Goal: Information Seeking & Learning: Learn about a topic

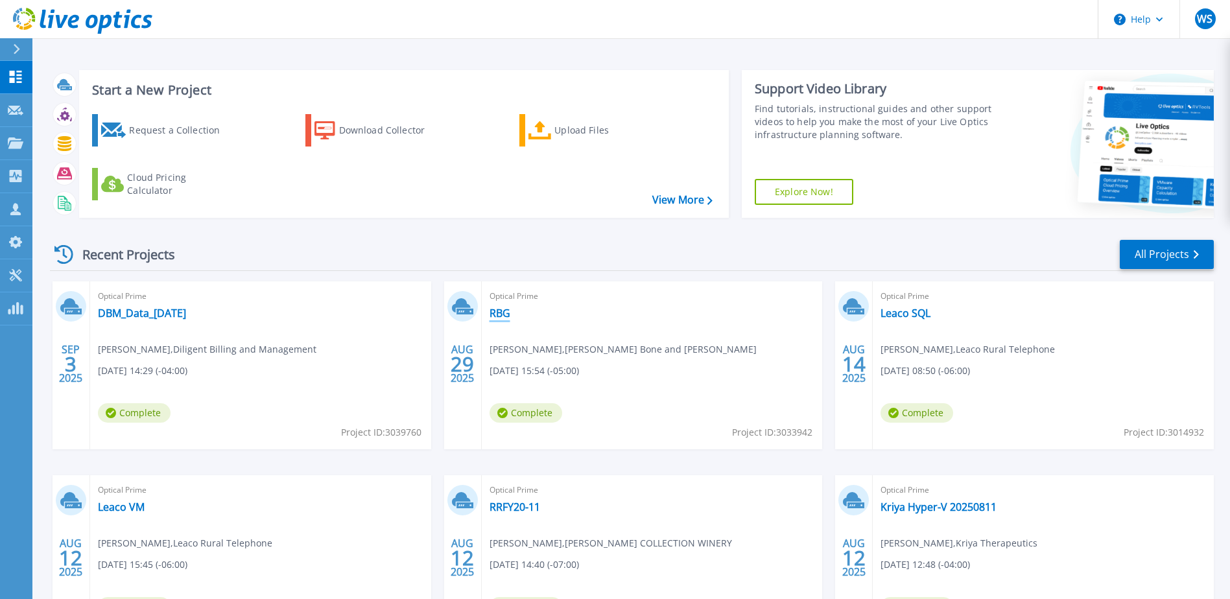
click at [497, 313] on link "RBG" at bounding box center [500, 313] width 21 height 13
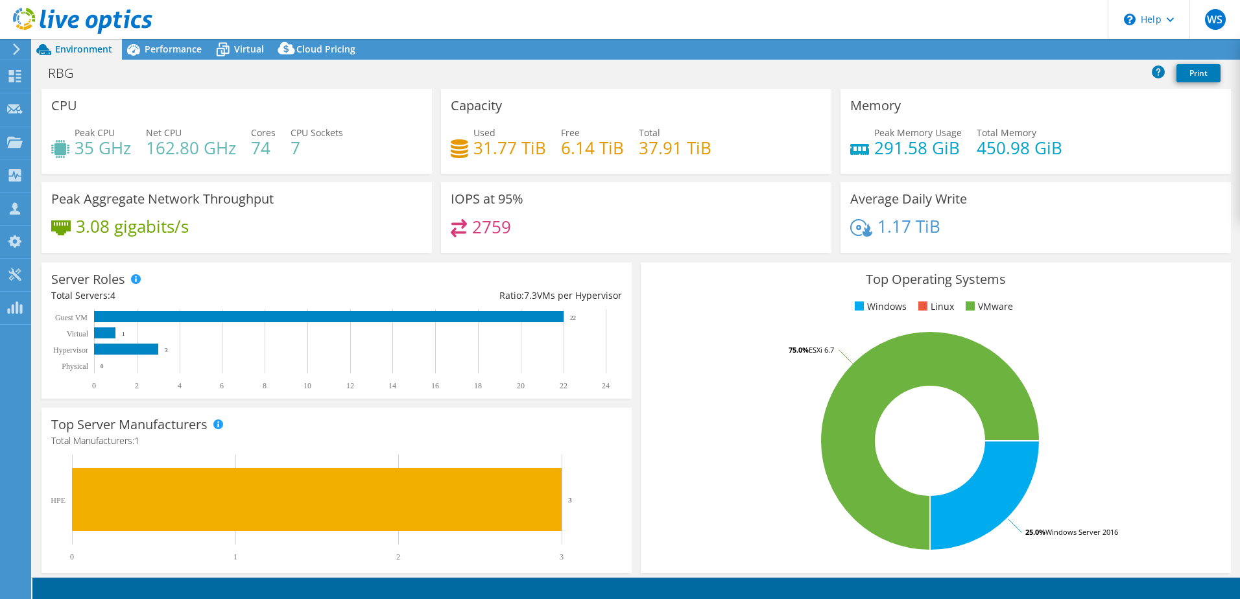
select select "USWest"
select select "USD"
click at [173, 47] on span "Performance" at bounding box center [173, 49] width 57 height 12
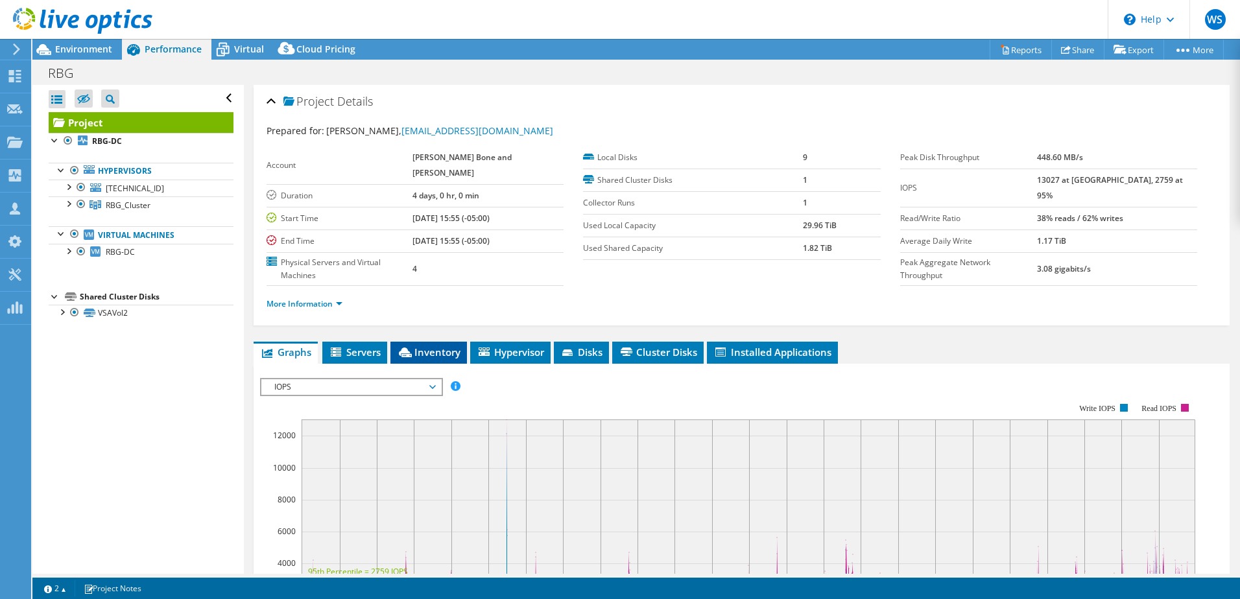
click at [442, 346] on span "Inventory" at bounding box center [429, 352] width 64 height 13
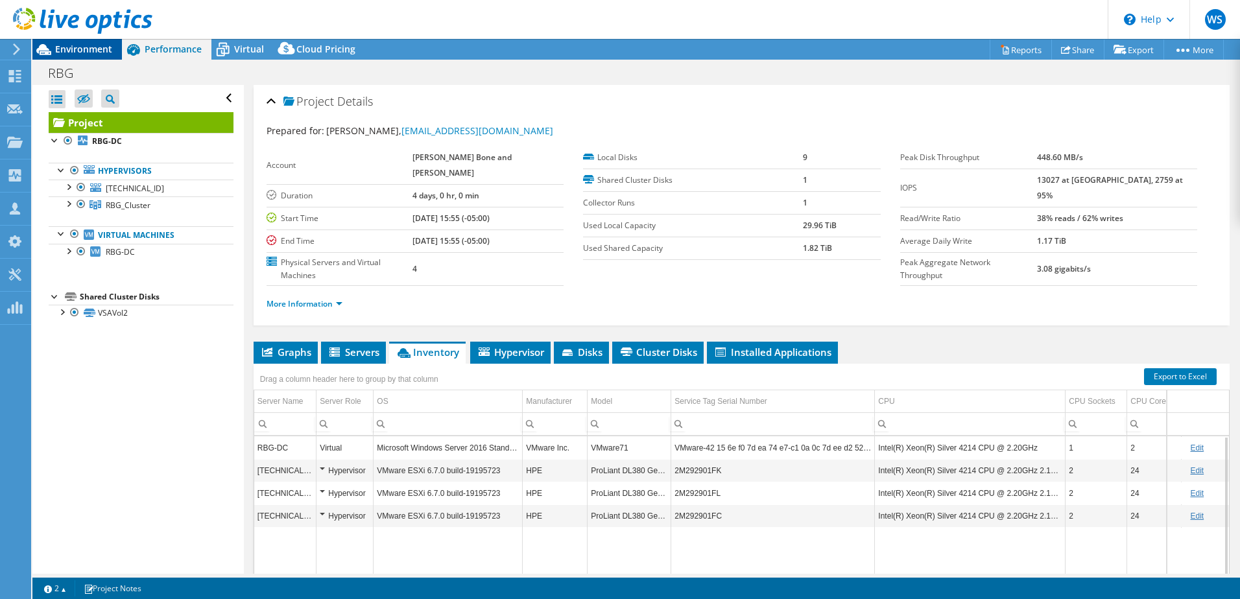
click at [80, 48] on span "Environment" at bounding box center [83, 49] width 57 height 12
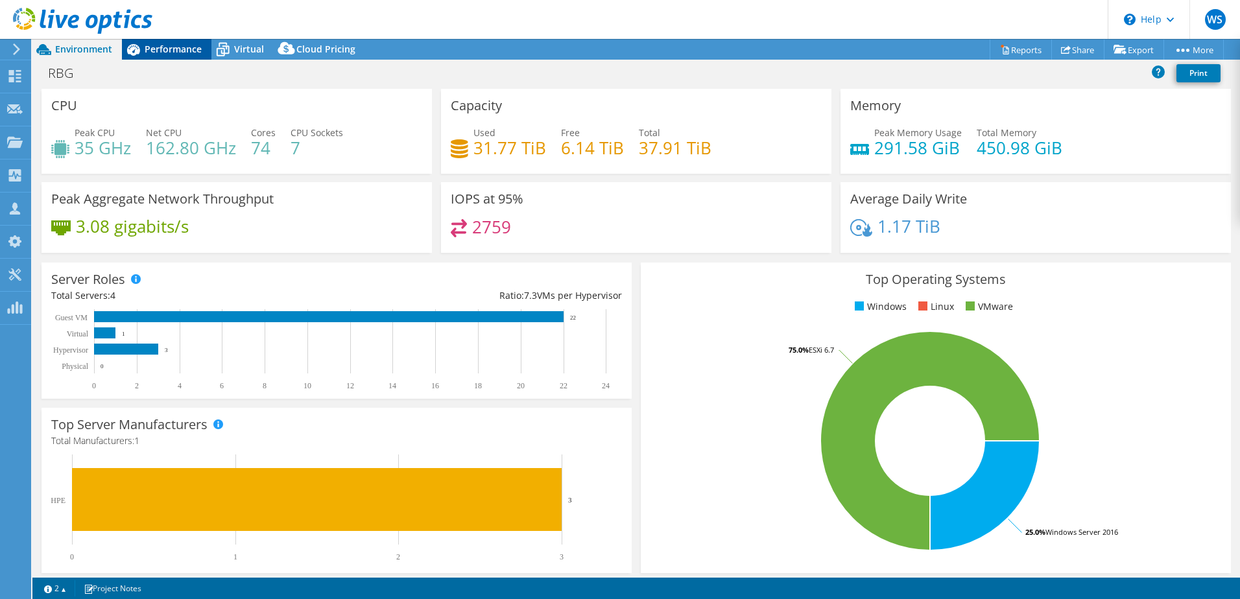
click at [166, 47] on span "Performance" at bounding box center [173, 49] width 57 height 12
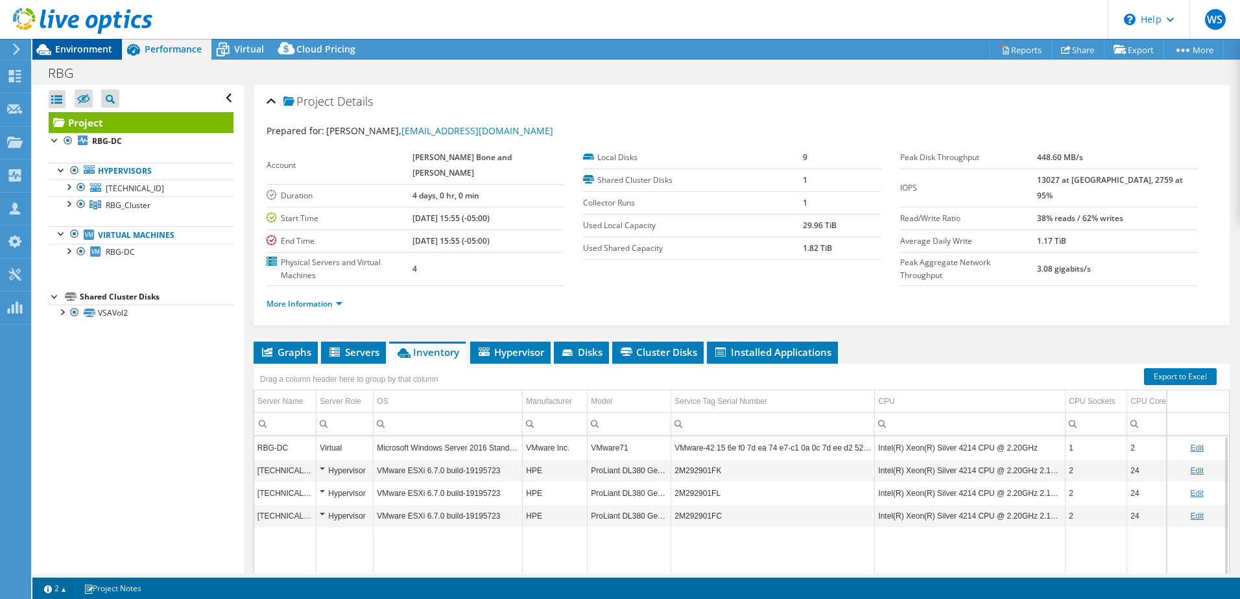
click at [73, 46] on span "Environment" at bounding box center [83, 49] width 57 height 12
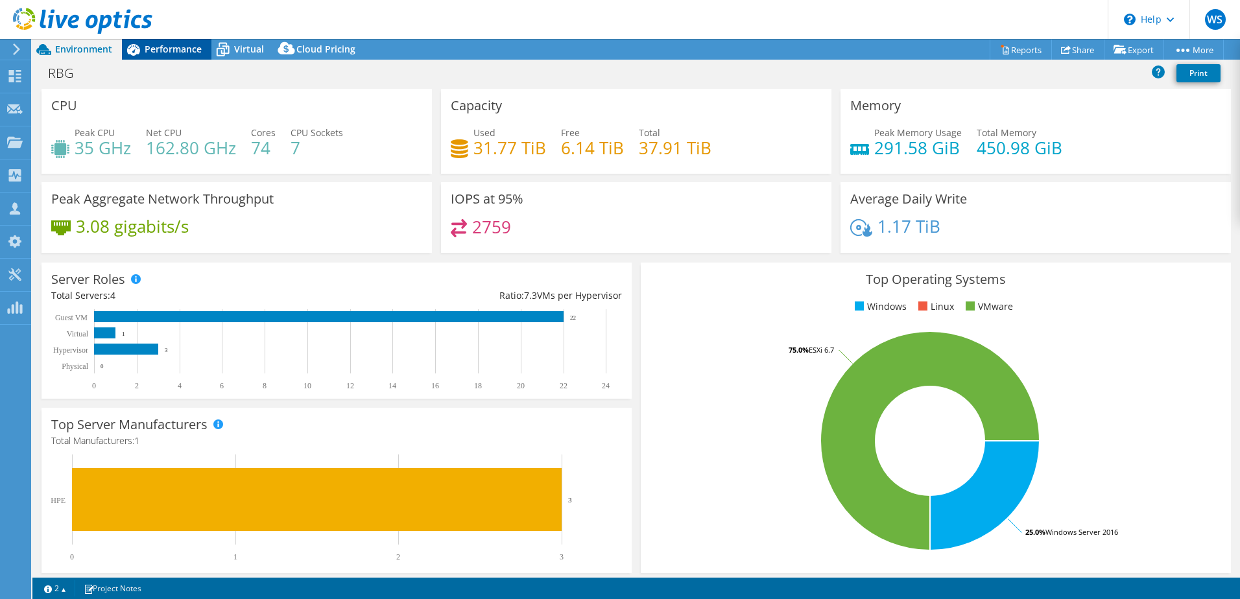
click at [161, 47] on span "Performance" at bounding box center [173, 49] width 57 height 12
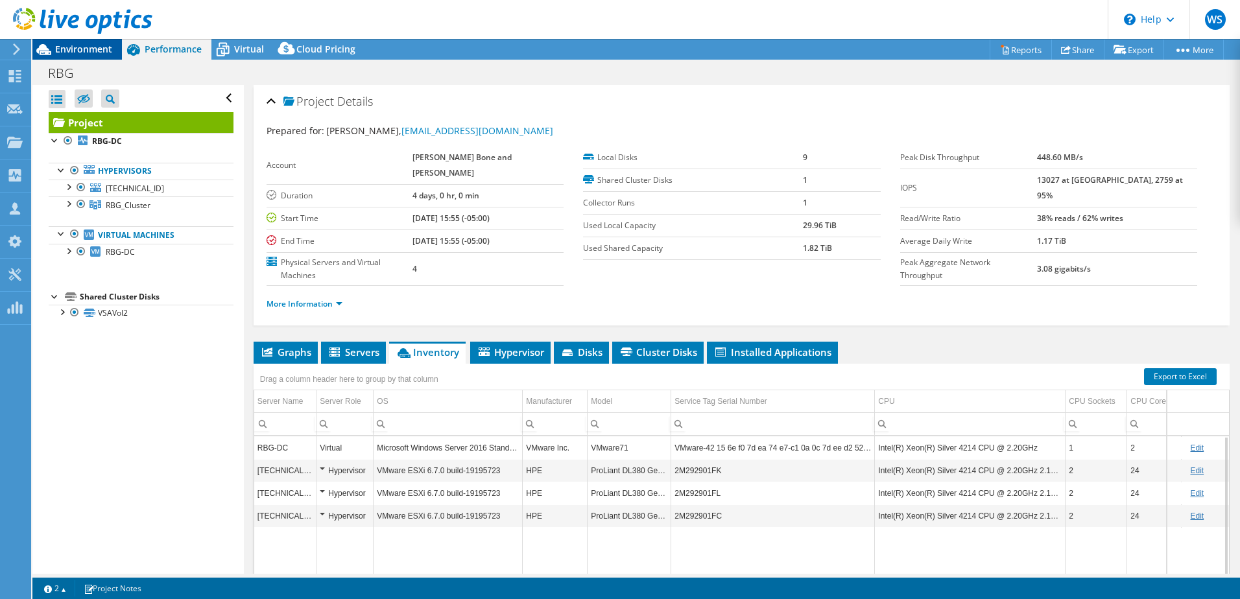
click at [74, 47] on span "Environment" at bounding box center [83, 49] width 57 height 12
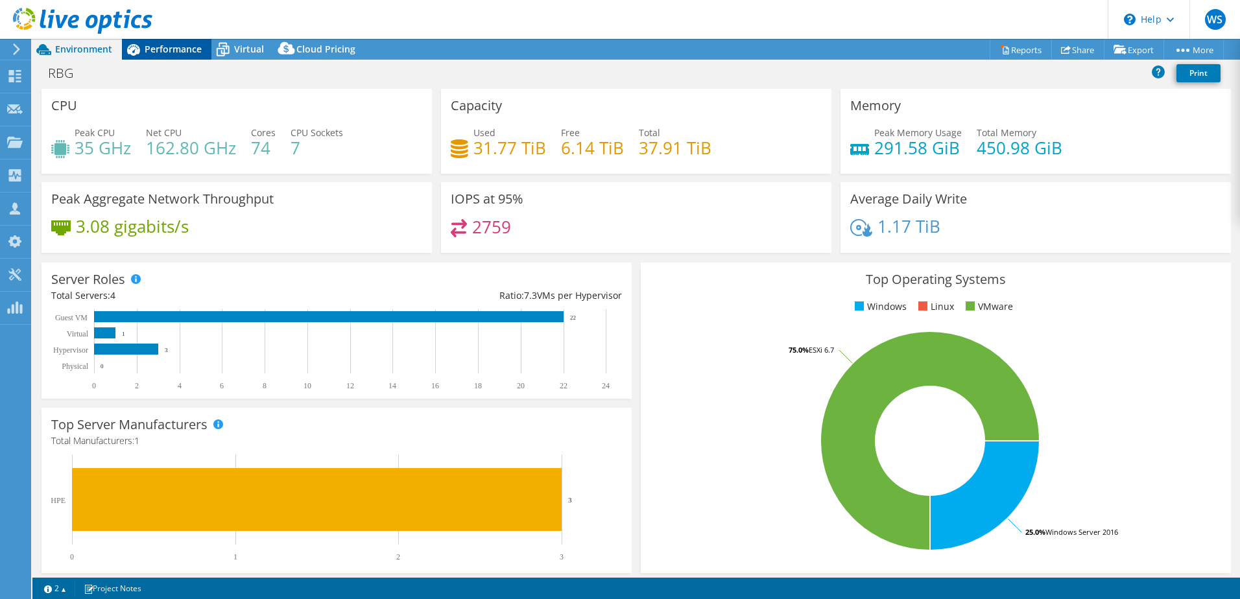
click at [167, 49] on span "Performance" at bounding box center [173, 49] width 57 height 12
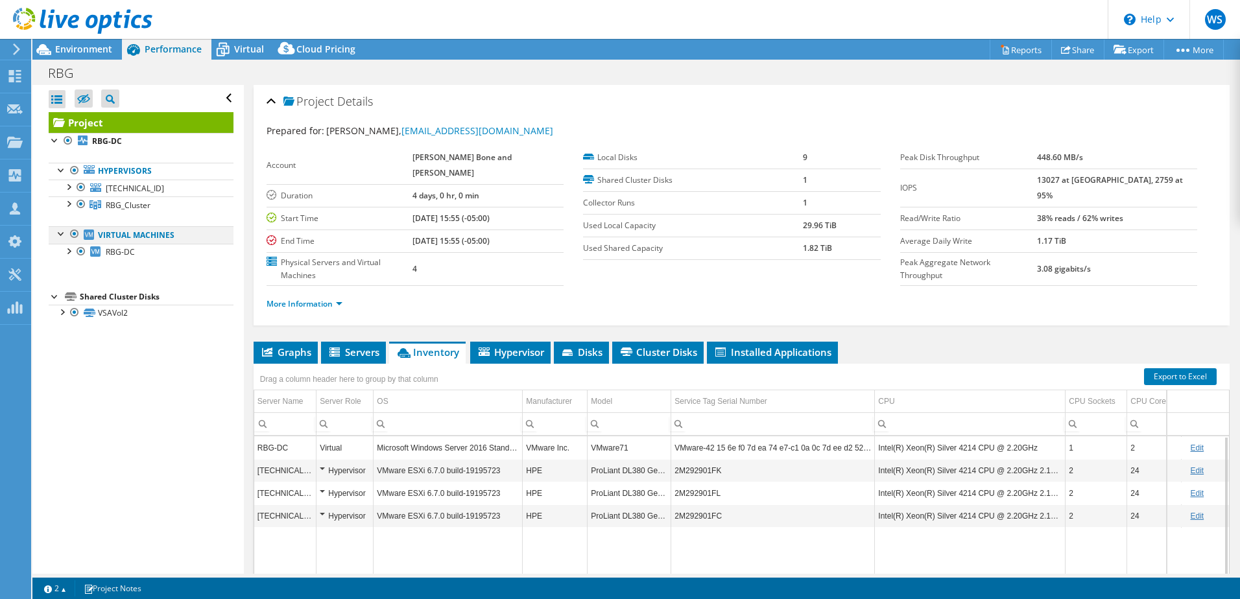
click at [77, 236] on div at bounding box center [74, 234] width 13 height 16
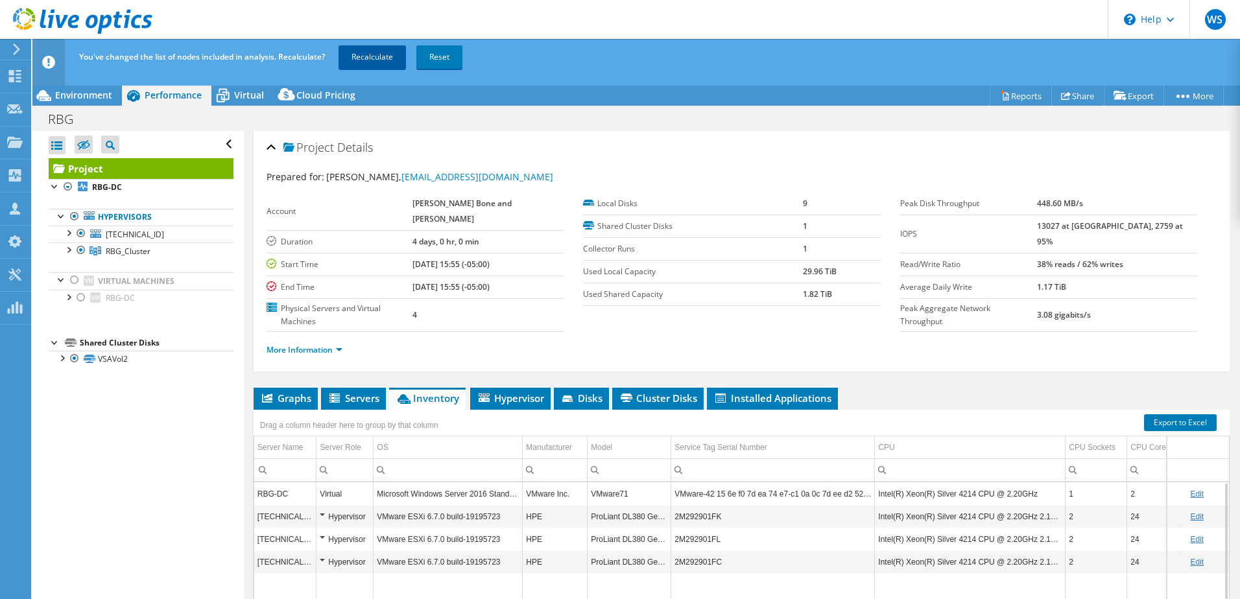
click at [375, 58] on link "Recalculate" at bounding box center [371, 56] width 67 height 23
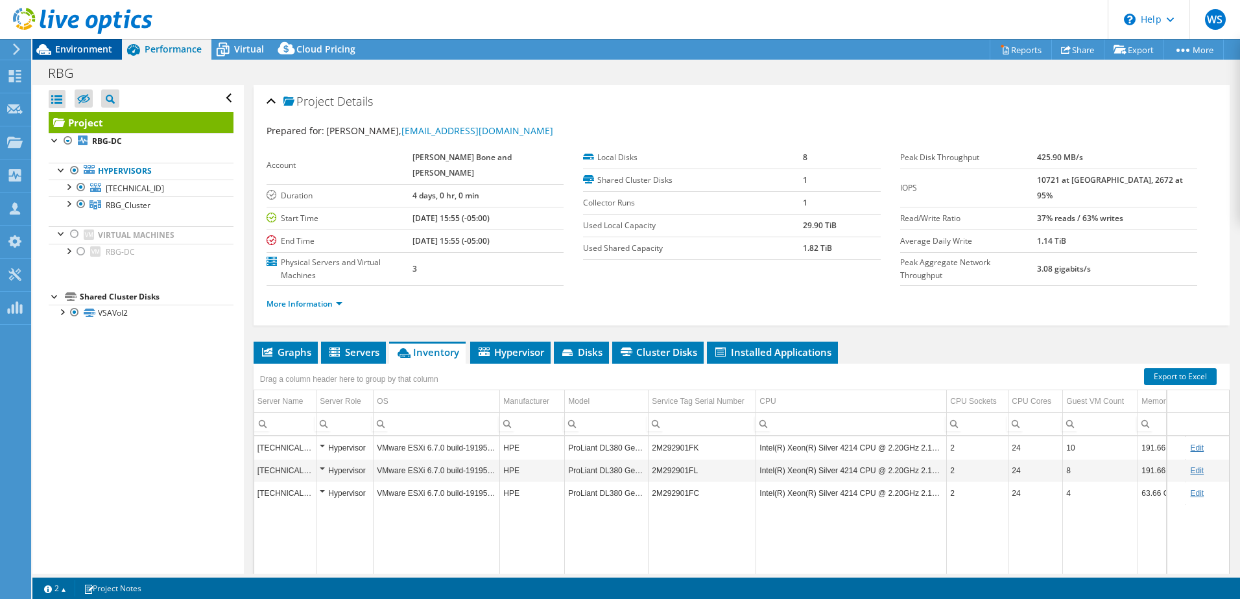
click at [86, 47] on span "Environment" at bounding box center [83, 49] width 57 height 12
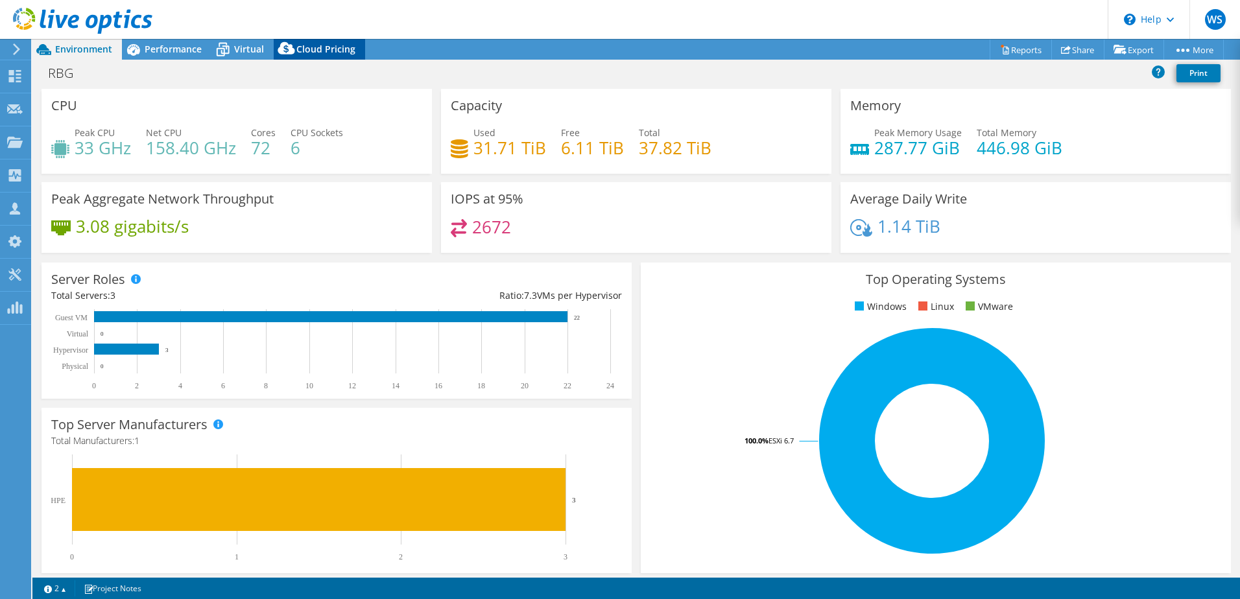
click at [312, 50] on span "Cloud Pricing" at bounding box center [325, 49] width 59 height 12
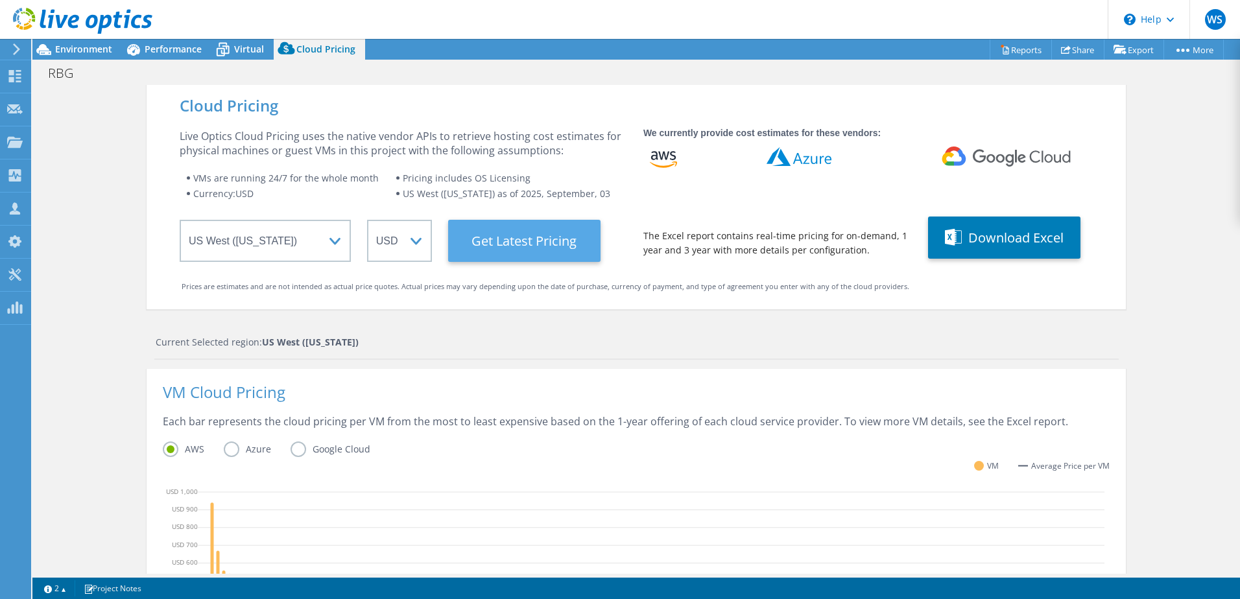
click at [503, 246] on Latest "Get Latest Pricing" at bounding box center [524, 241] width 152 height 42
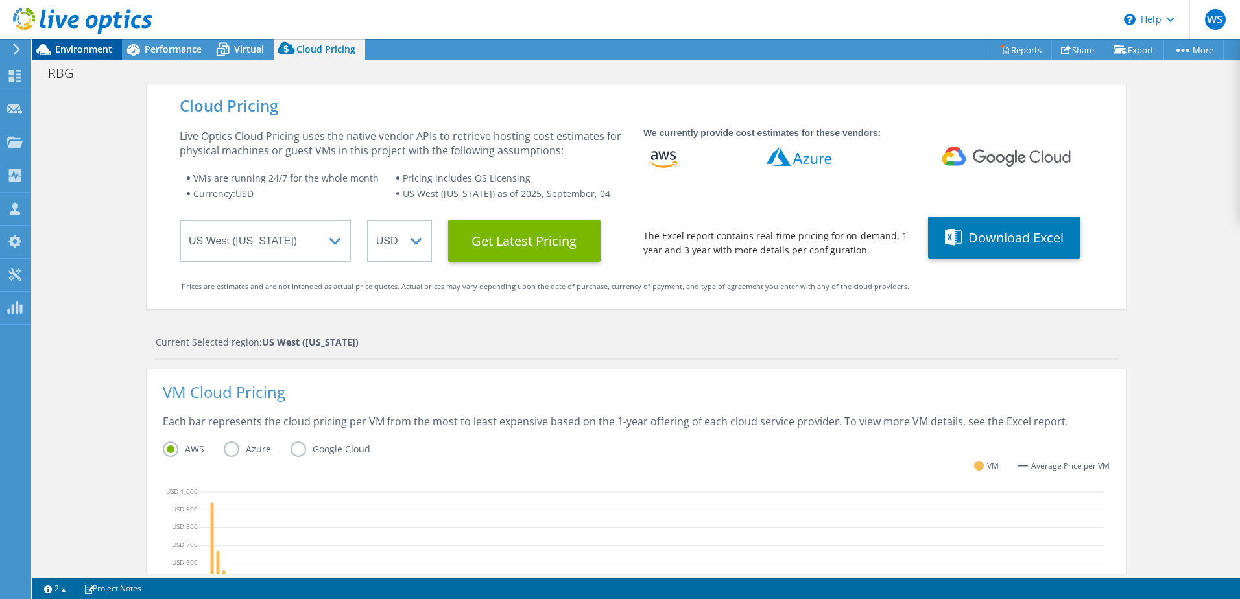
click at [75, 47] on span "Environment" at bounding box center [83, 49] width 57 height 12
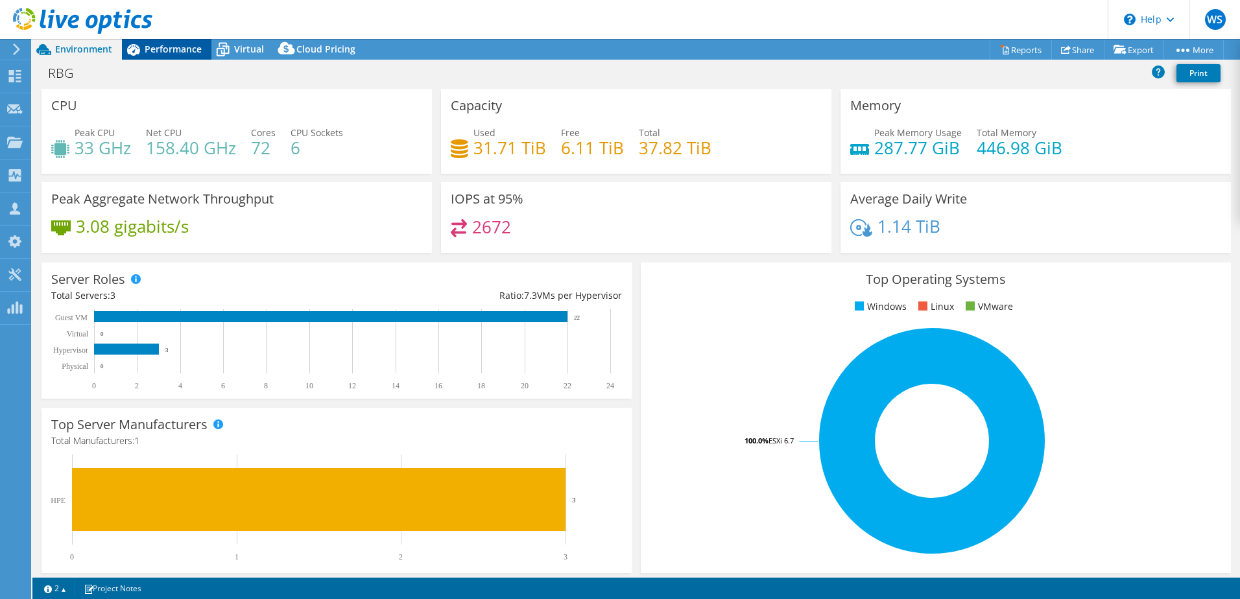
click at [162, 49] on span "Performance" at bounding box center [173, 49] width 57 height 12
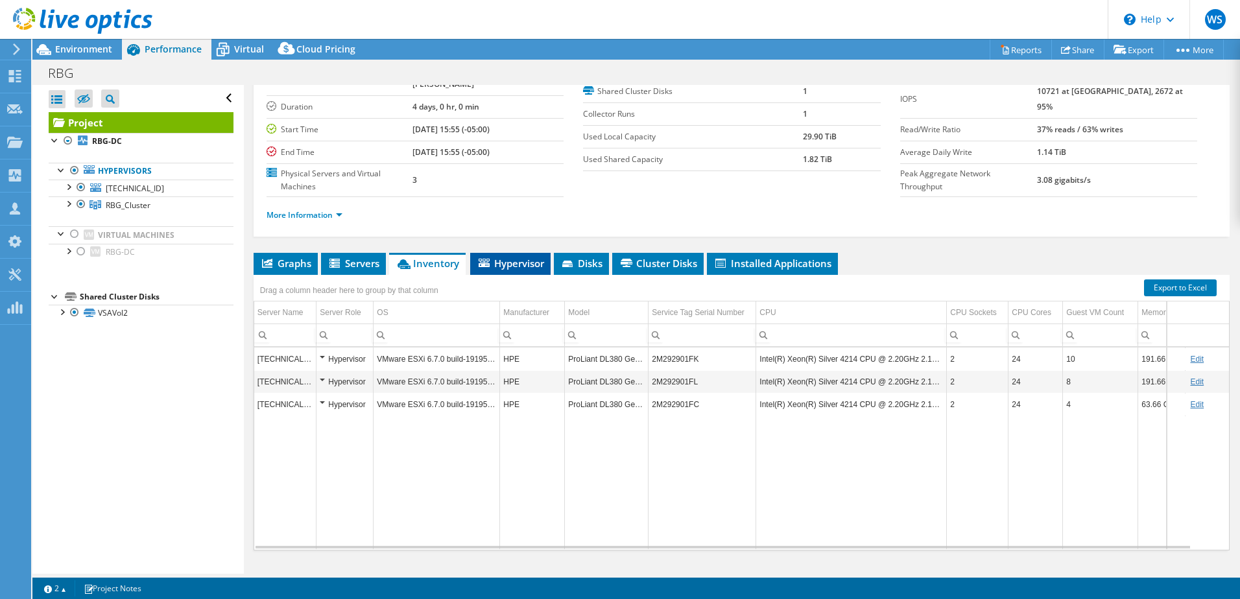
click at [519, 257] on span "Hypervisor" at bounding box center [510, 263] width 67 height 13
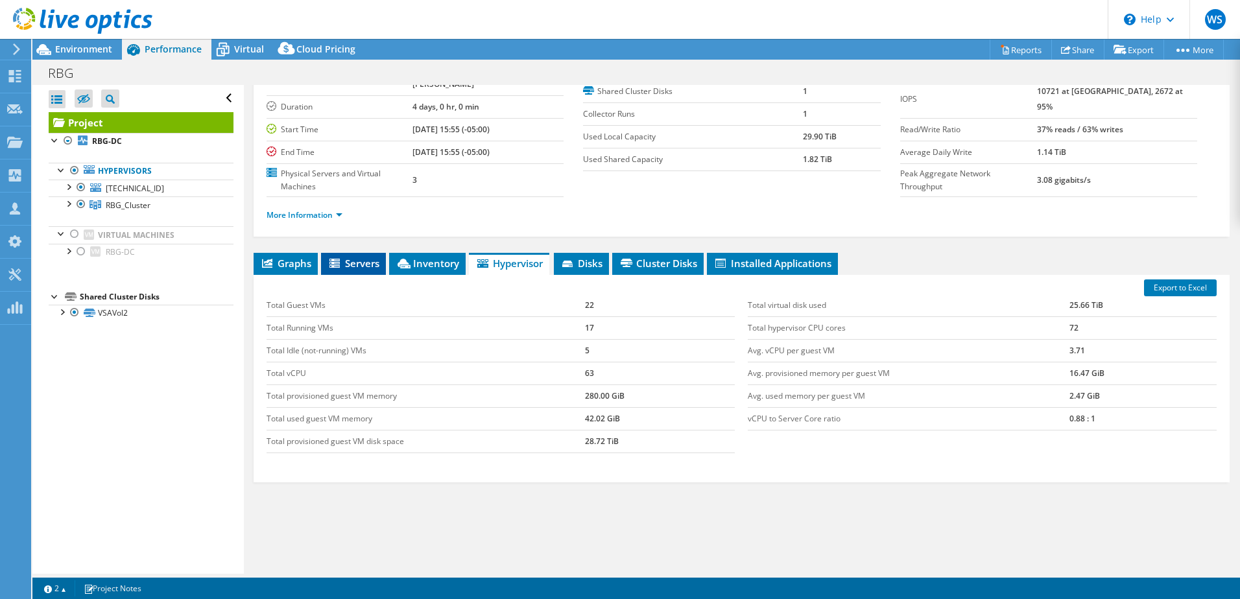
click at [353, 257] on span "Servers" at bounding box center [353, 263] width 52 height 13
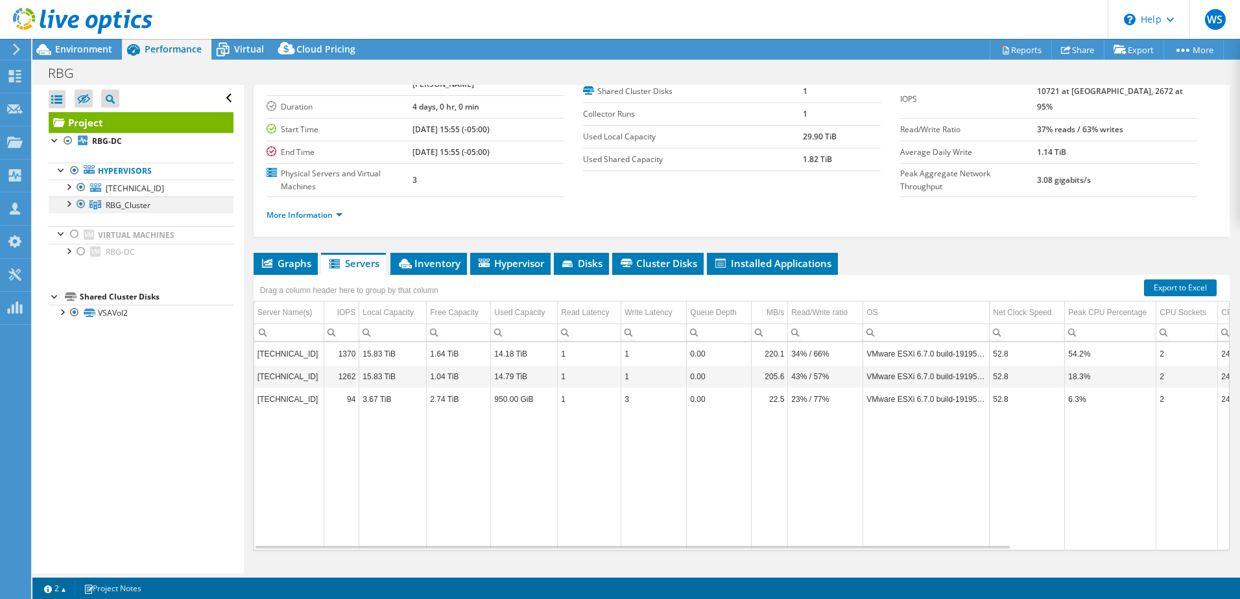
click at [69, 205] on div at bounding box center [68, 202] width 13 height 13
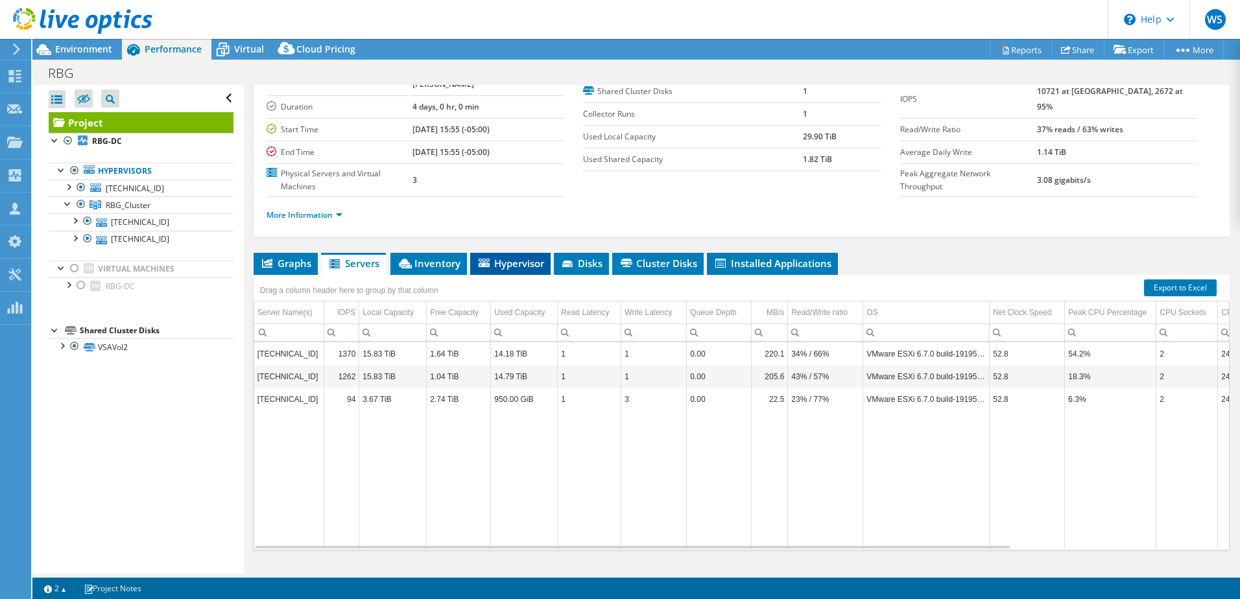
click at [516, 257] on span "Hypervisor" at bounding box center [510, 263] width 67 height 13
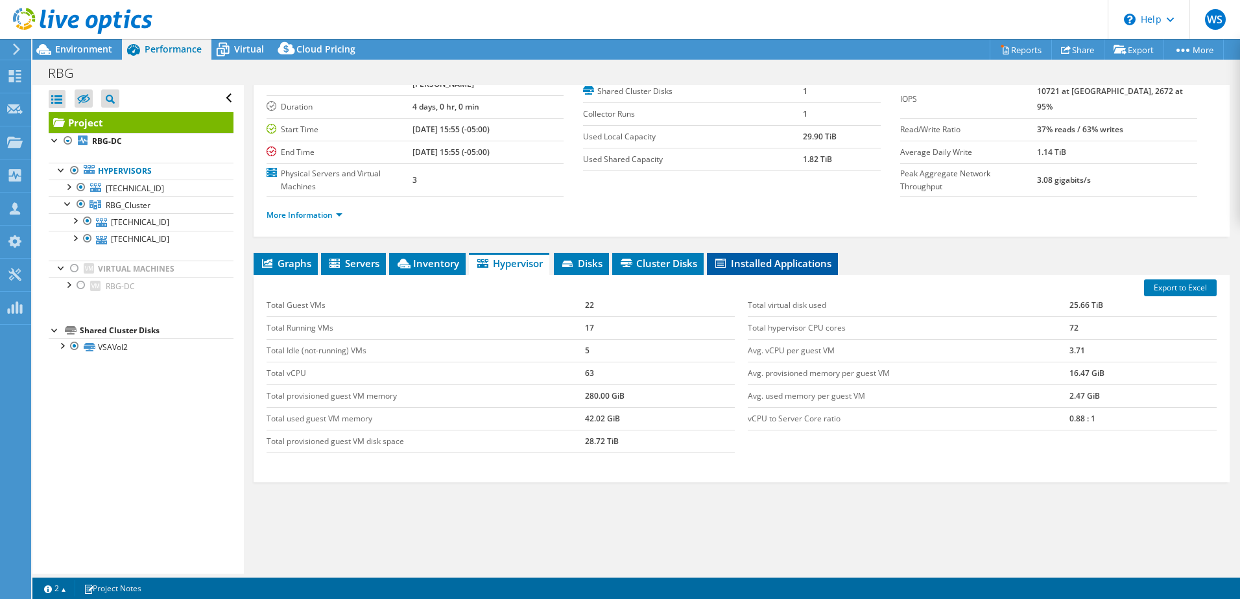
click at [744, 257] on span "Installed Applications" at bounding box center [772, 263] width 118 height 13
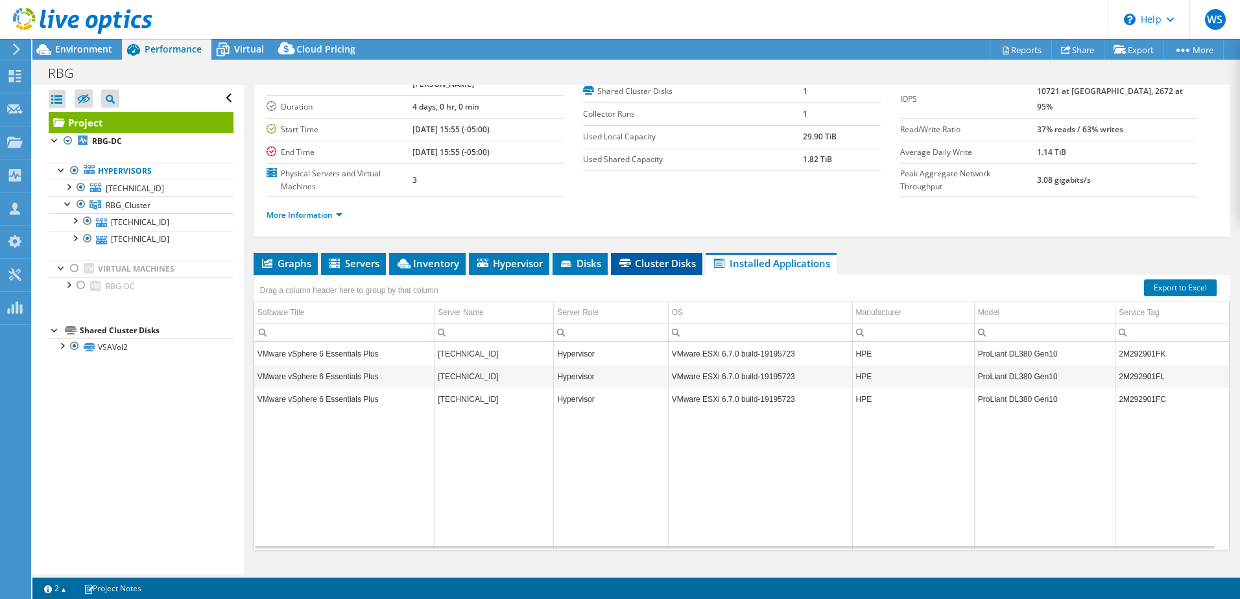
click at [672, 257] on span "Cluster Disks" at bounding box center [656, 263] width 78 height 13
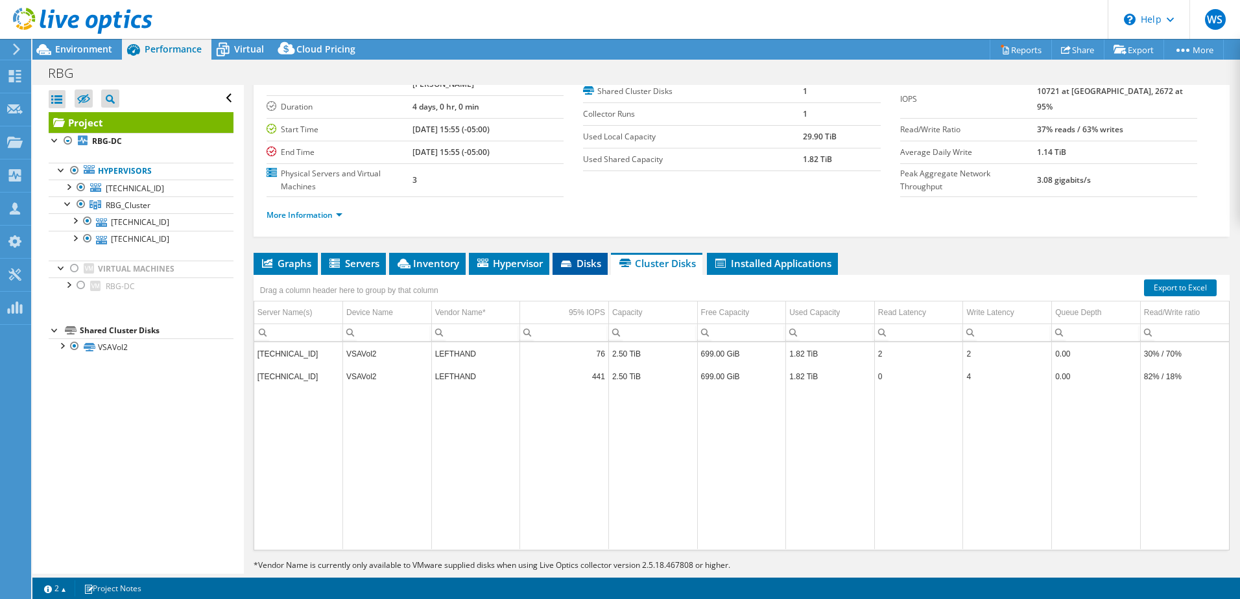
click at [584, 257] on span "Disks" at bounding box center [580, 263] width 42 height 13
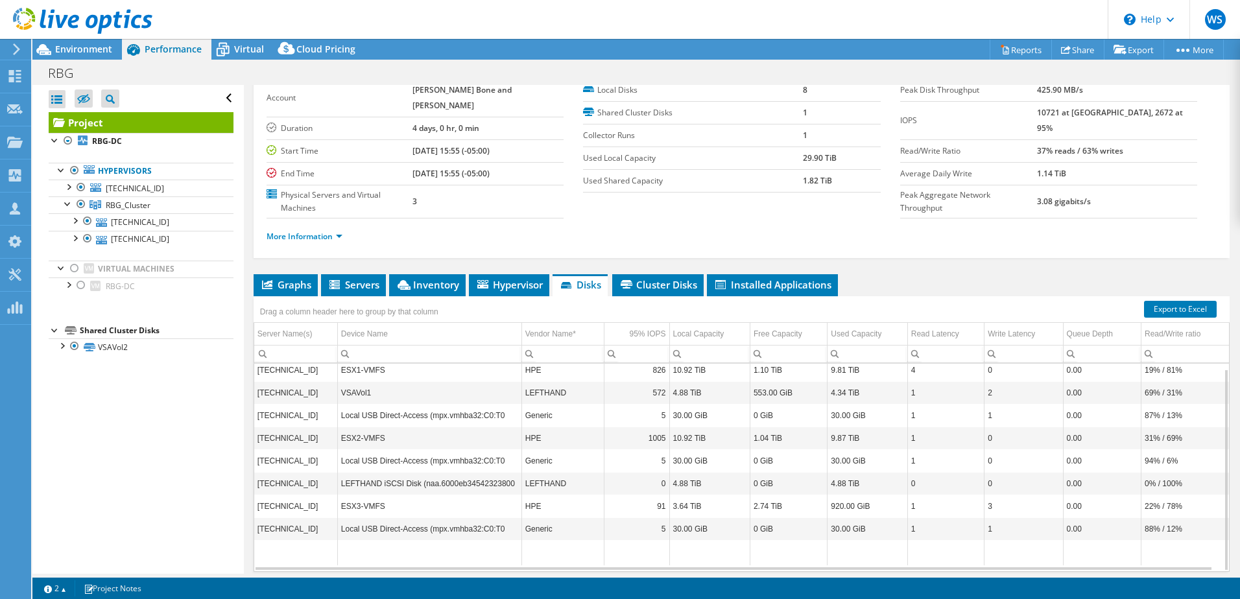
scroll to position [89, 0]
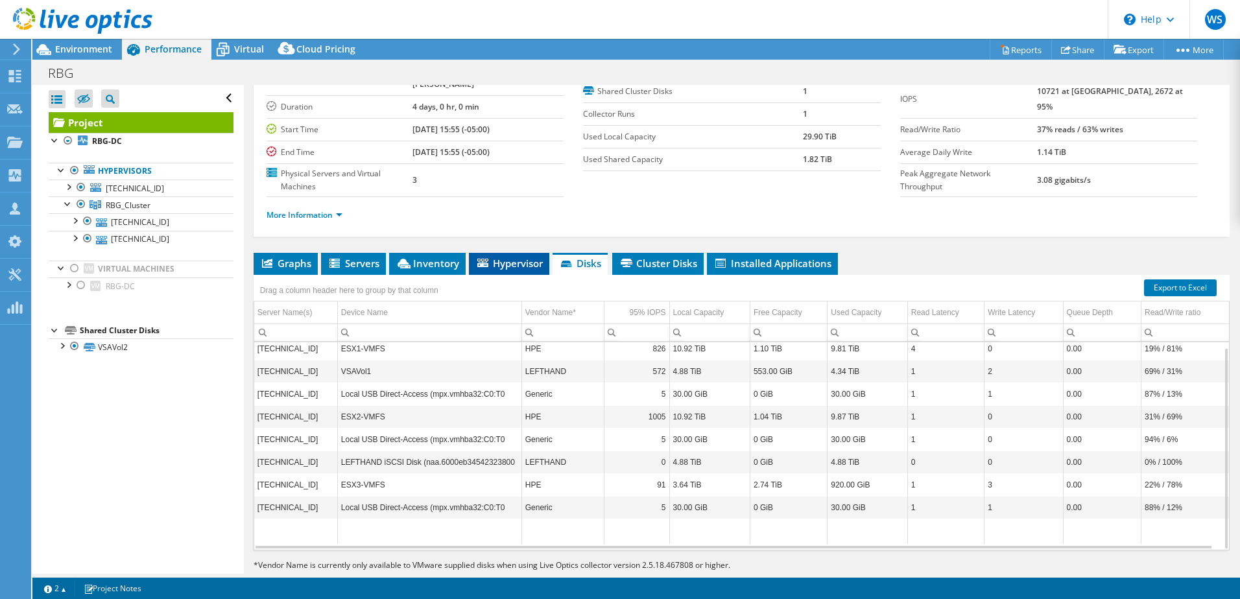
click at [510, 257] on span "Hypervisor" at bounding box center [508, 263] width 67 height 13
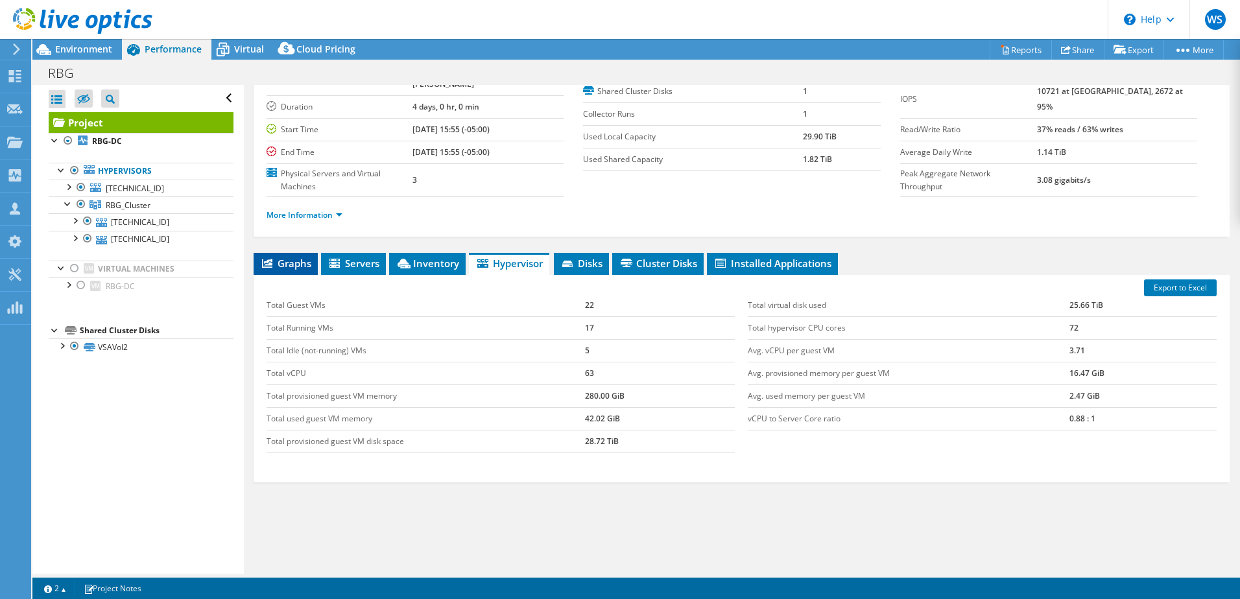
click at [294, 257] on span "Graphs" at bounding box center [285, 263] width 51 height 13
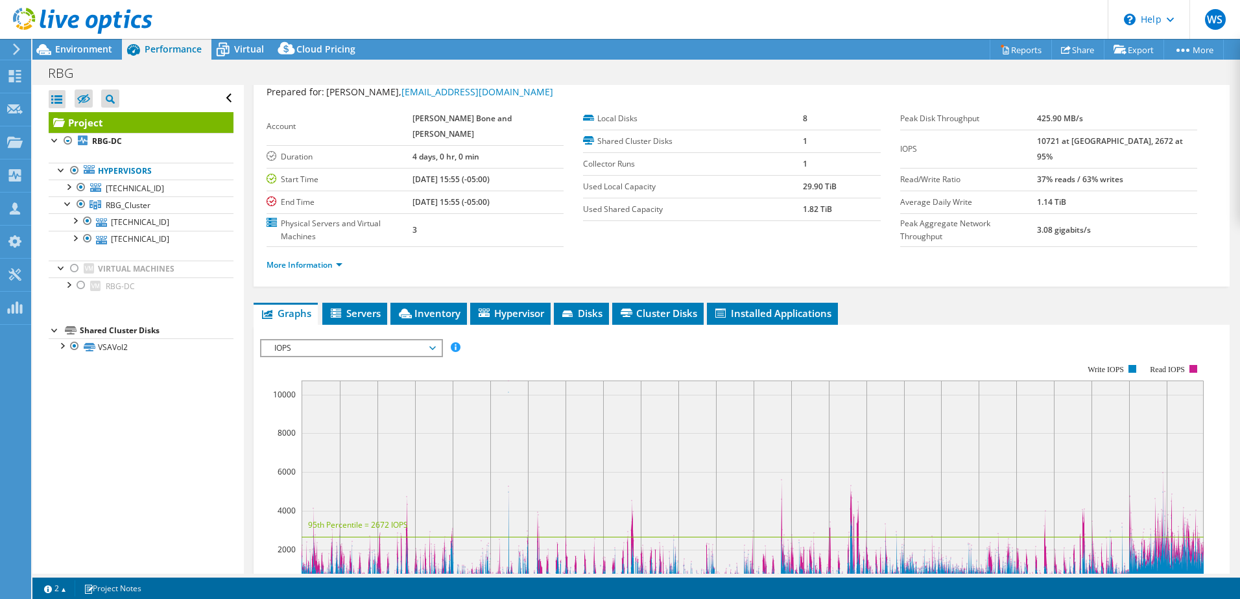
scroll to position [0, 0]
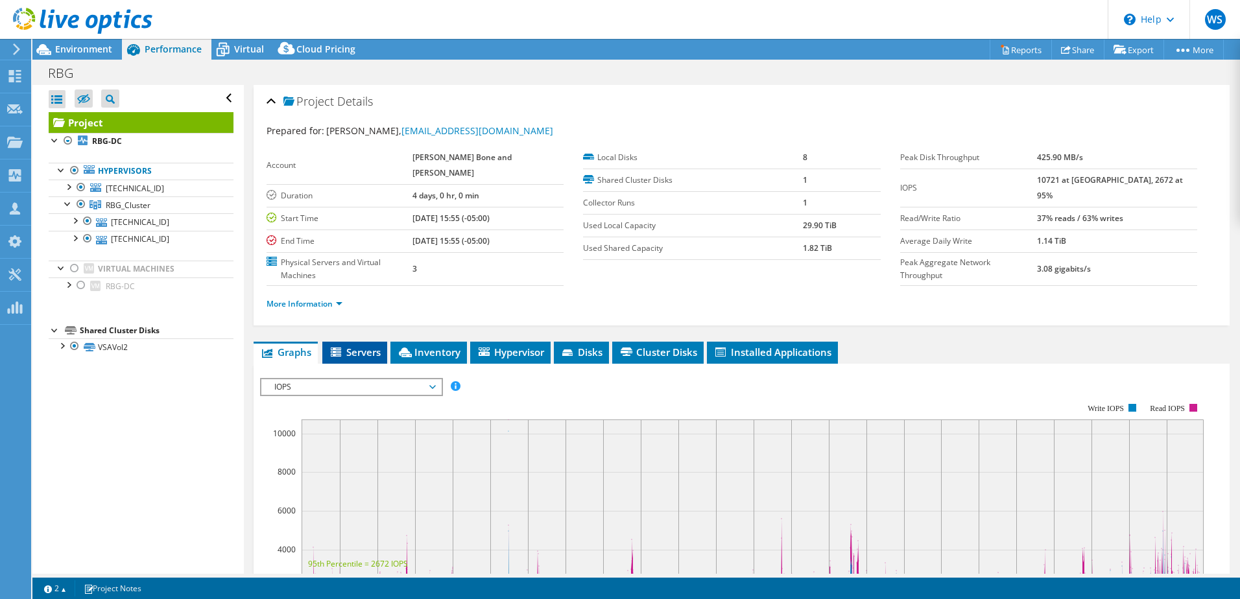
click at [370, 346] on span "Servers" at bounding box center [355, 352] width 52 height 13
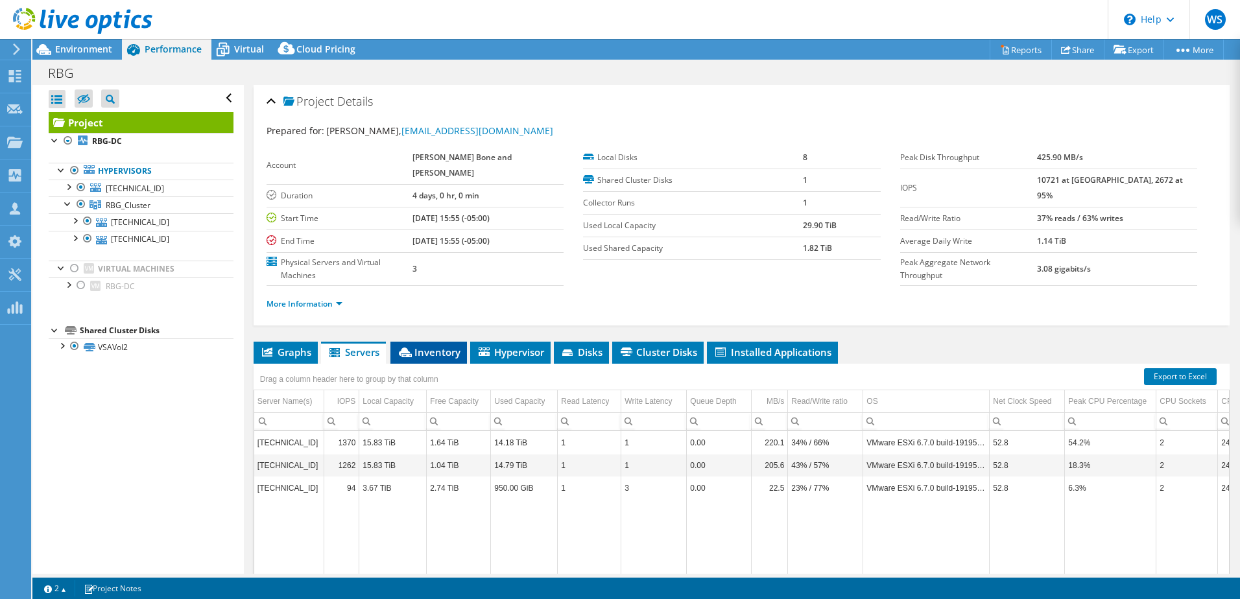
click at [445, 346] on span "Inventory" at bounding box center [429, 352] width 64 height 13
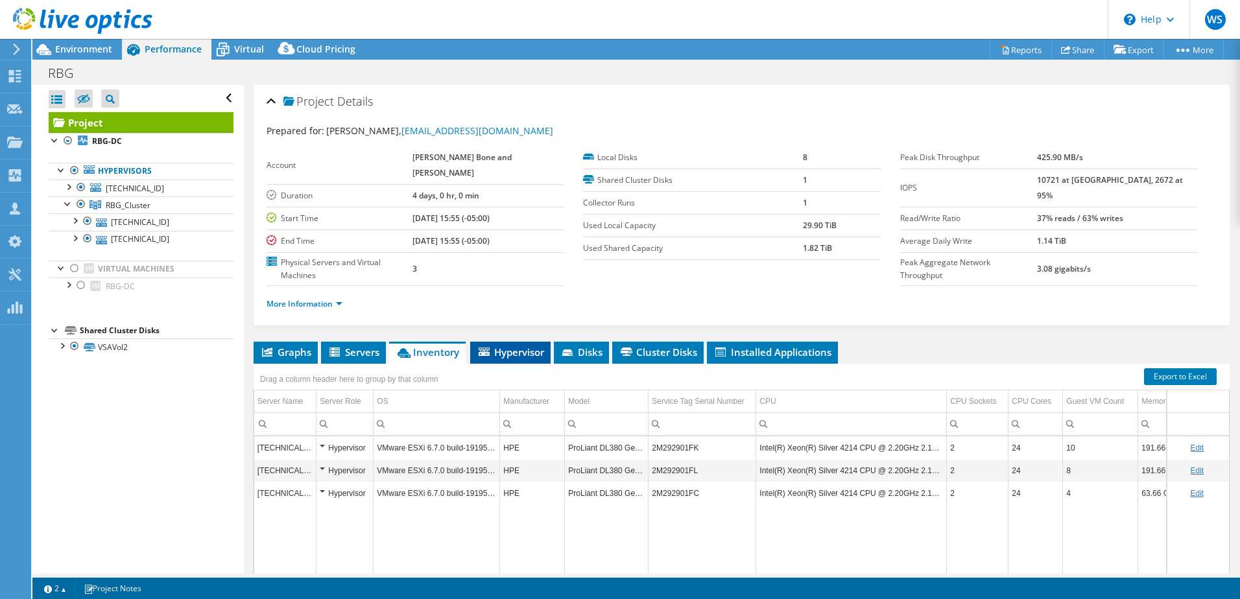
click at [512, 346] on span "Hypervisor" at bounding box center [510, 352] width 67 height 13
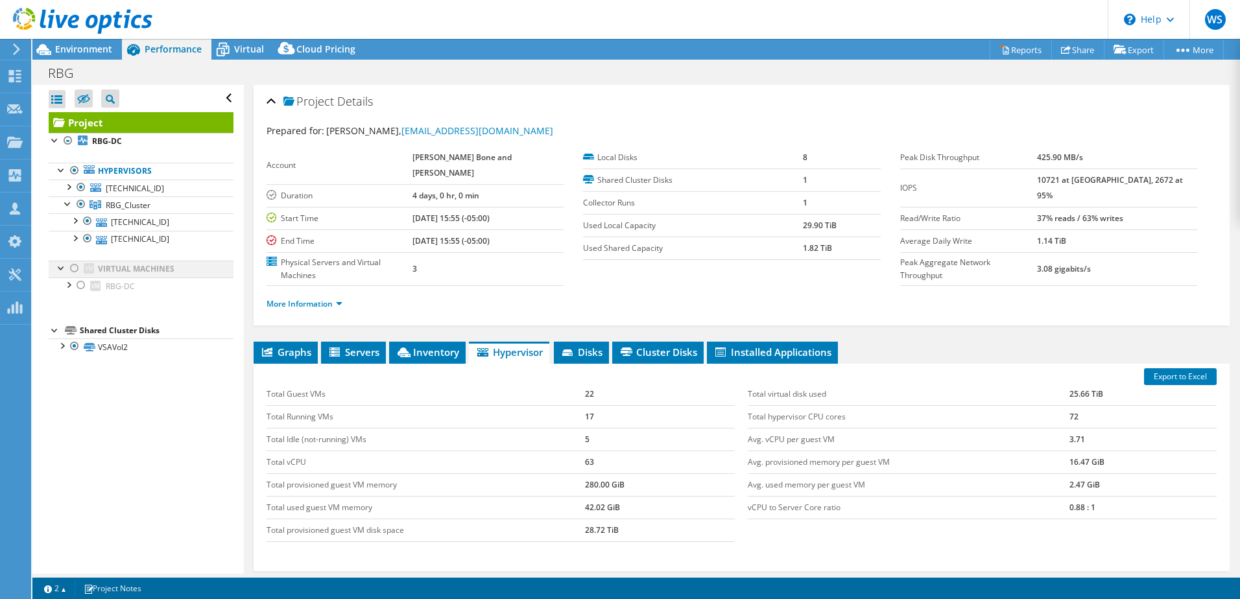
click at [75, 267] on div at bounding box center [74, 269] width 13 height 16
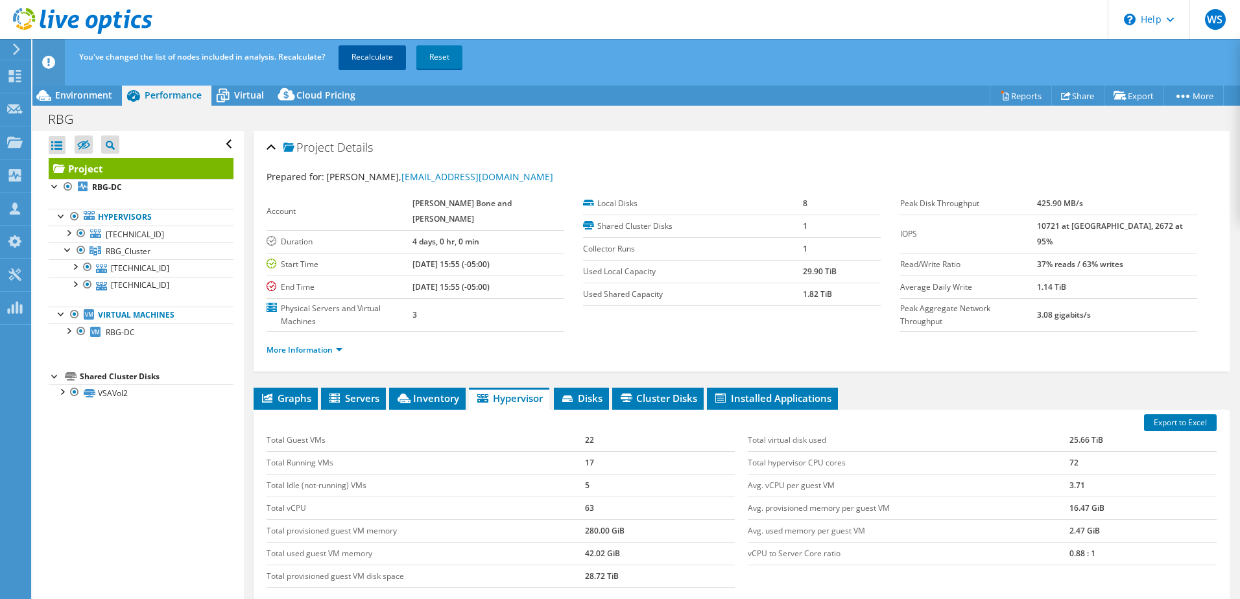
click at [372, 60] on link "Recalculate" at bounding box center [371, 56] width 67 height 23
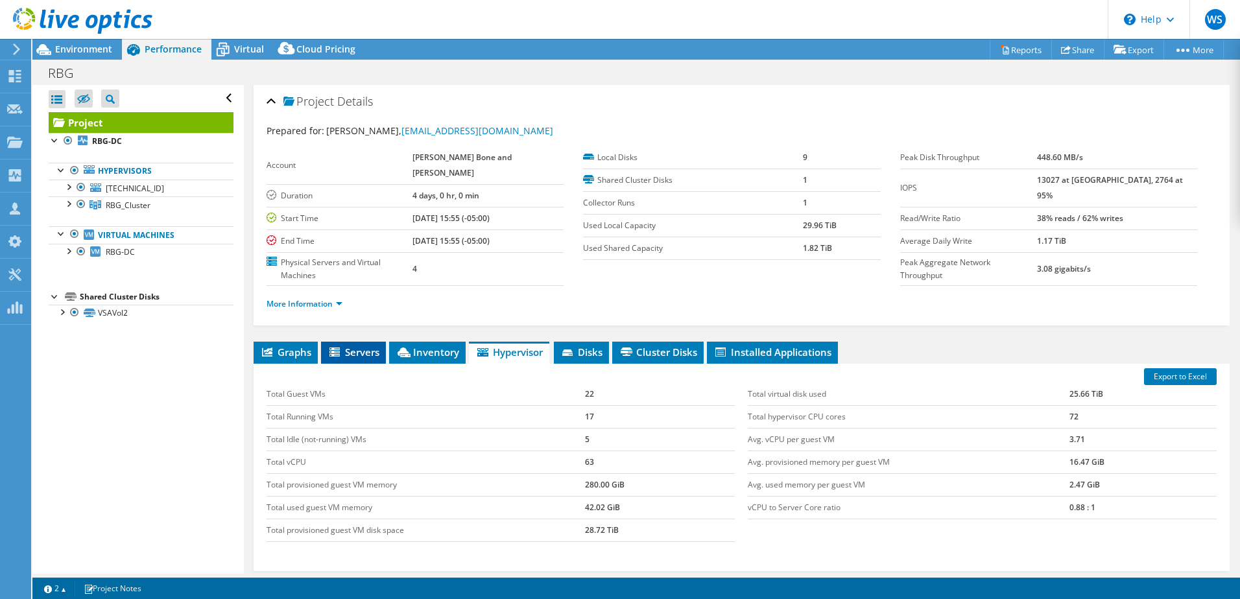
click at [350, 346] on span "Servers" at bounding box center [353, 352] width 52 height 13
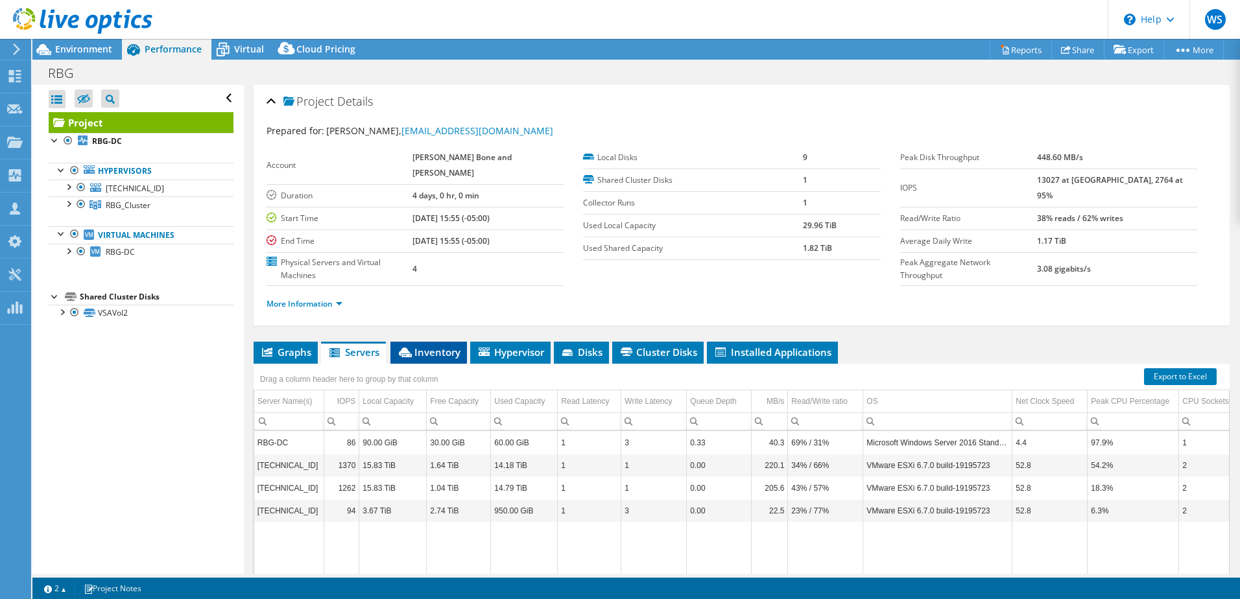
click at [420, 346] on span "Inventory" at bounding box center [429, 352] width 64 height 13
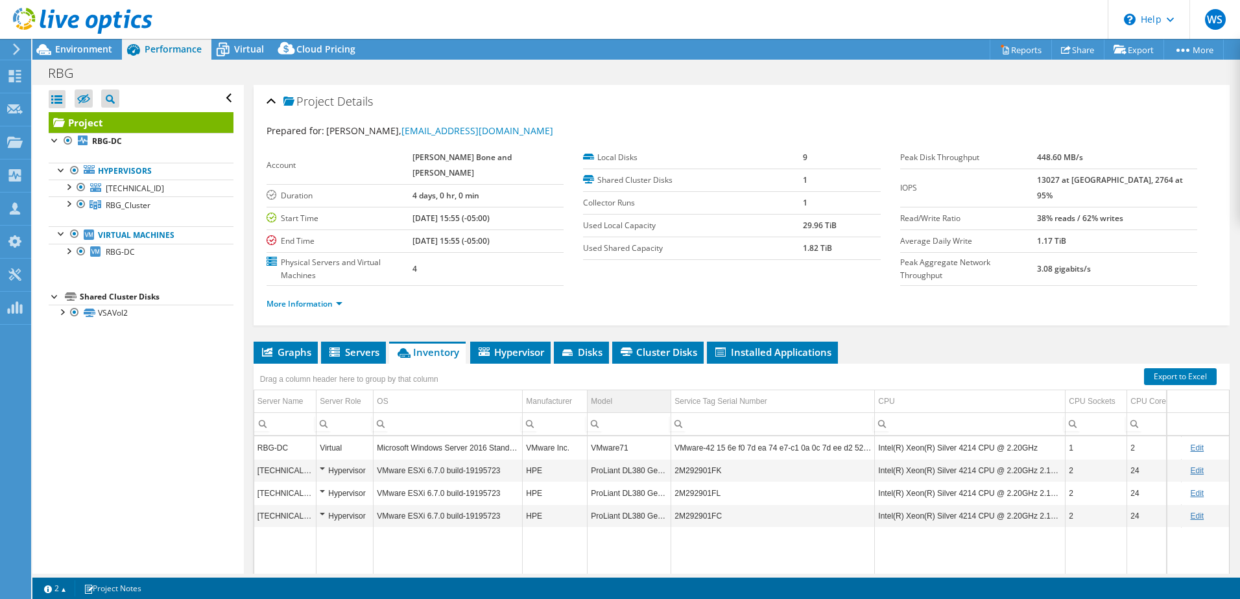
scroll to position [65, 0]
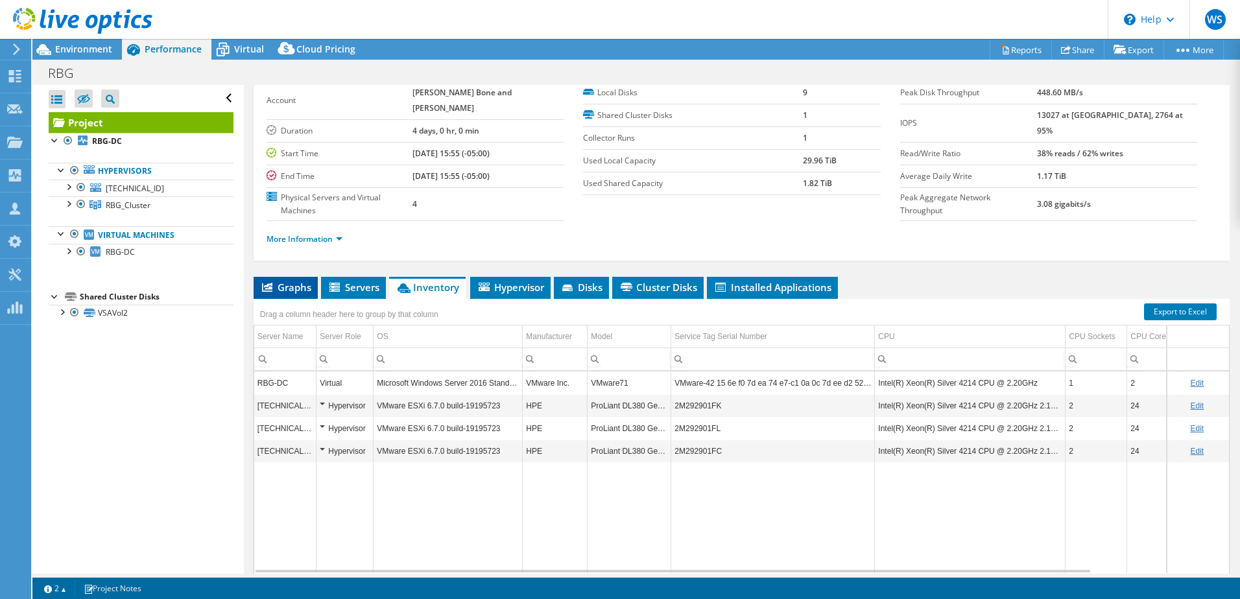
click at [290, 281] on span "Graphs" at bounding box center [285, 287] width 51 height 13
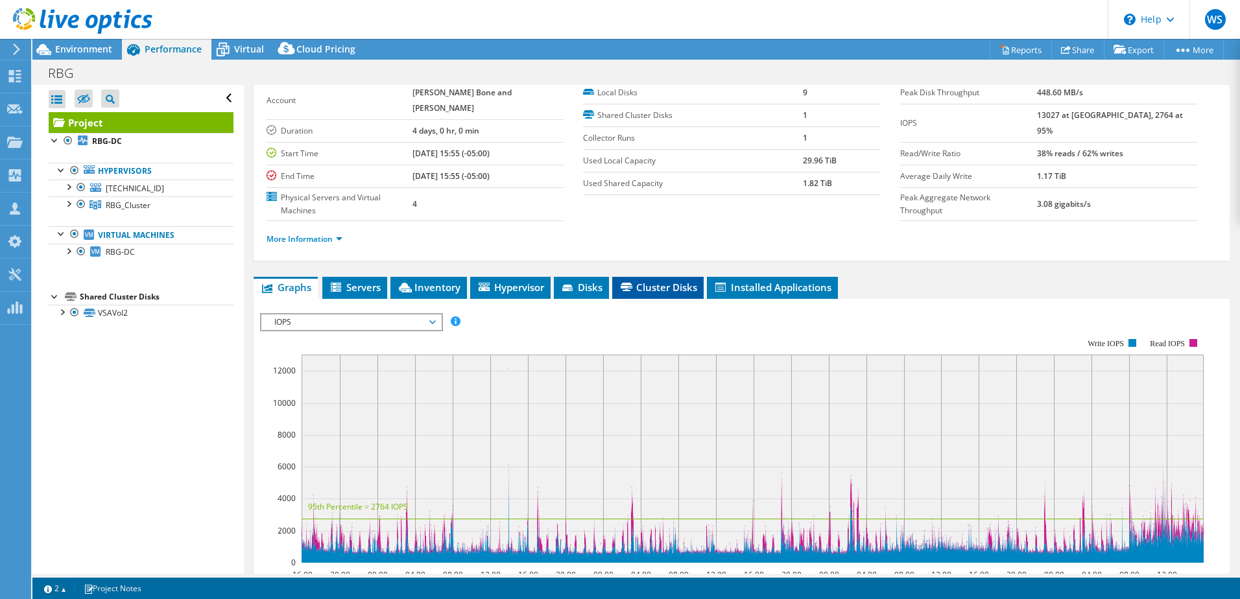
click at [655, 281] on span "Cluster Disks" at bounding box center [658, 287] width 78 height 13
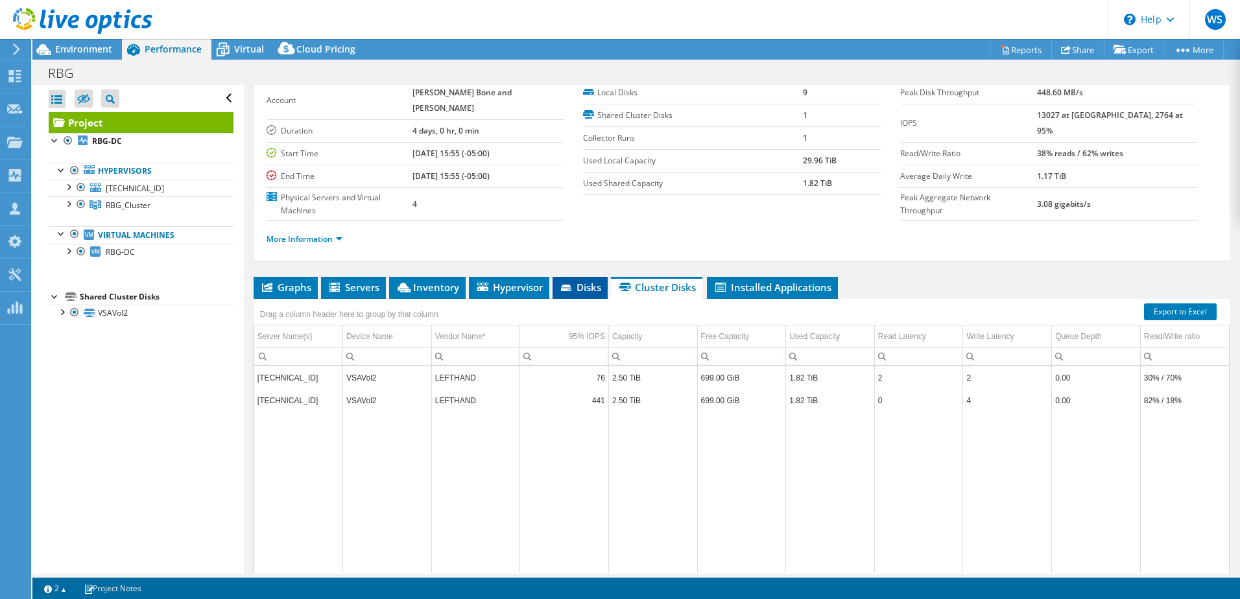
click at [578, 281] on span "Disks" at bounding box center [580, 287] width 42 height 13
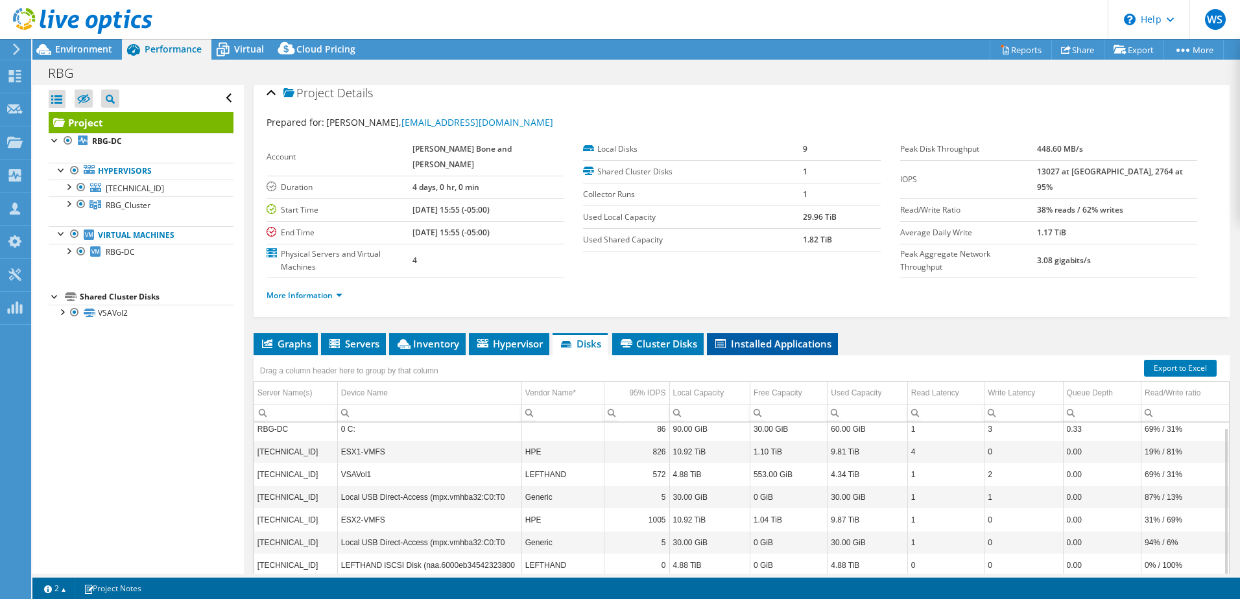
scroll to position [0, 0]
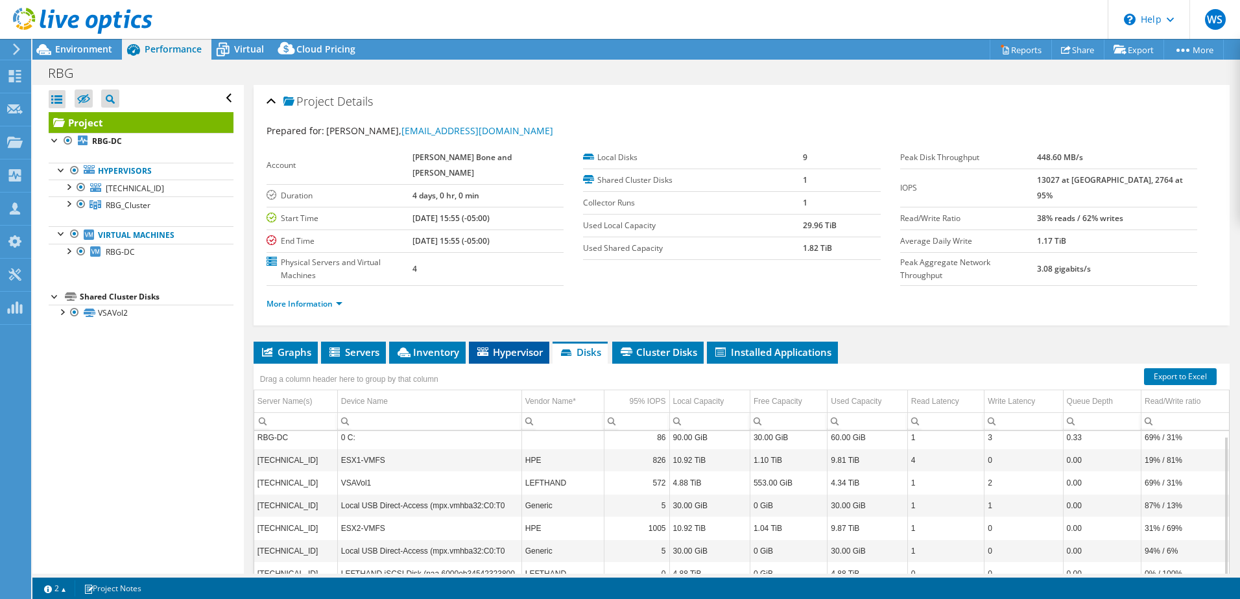
click at [509, 346] on span "Hypervisor" at bounding box center [508, 352] width 67 height 13
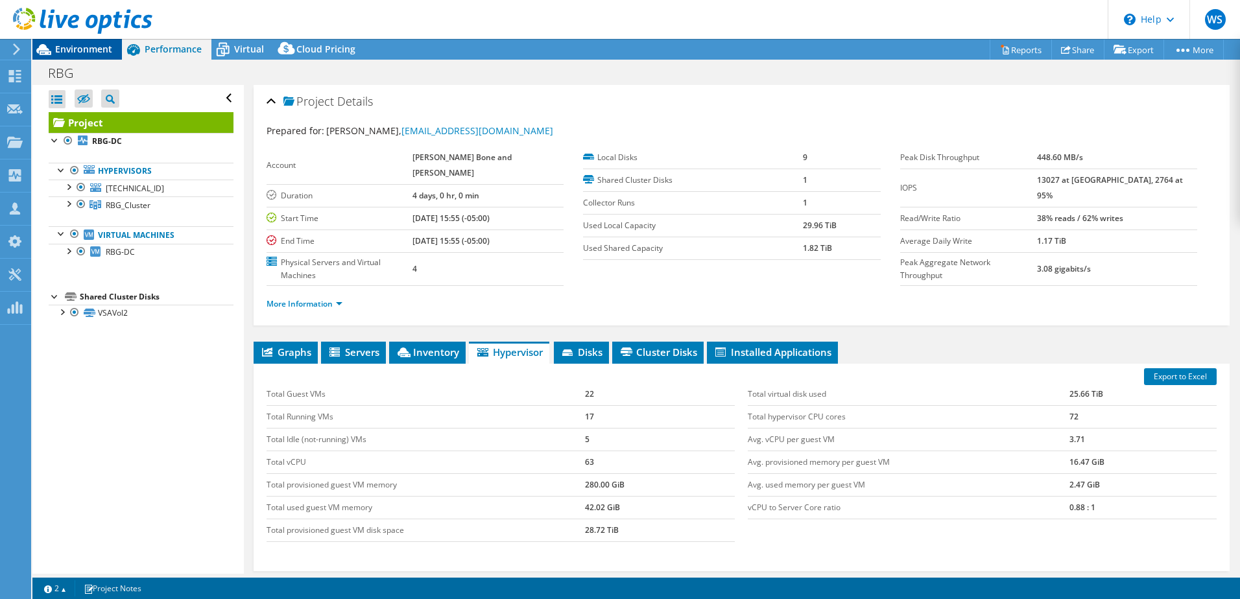
click at [82, 49] on span "Environment" at bounding box center [83, 49] width 57 height 12
